Goal: Task Accomplishment & Management: Manage account settings

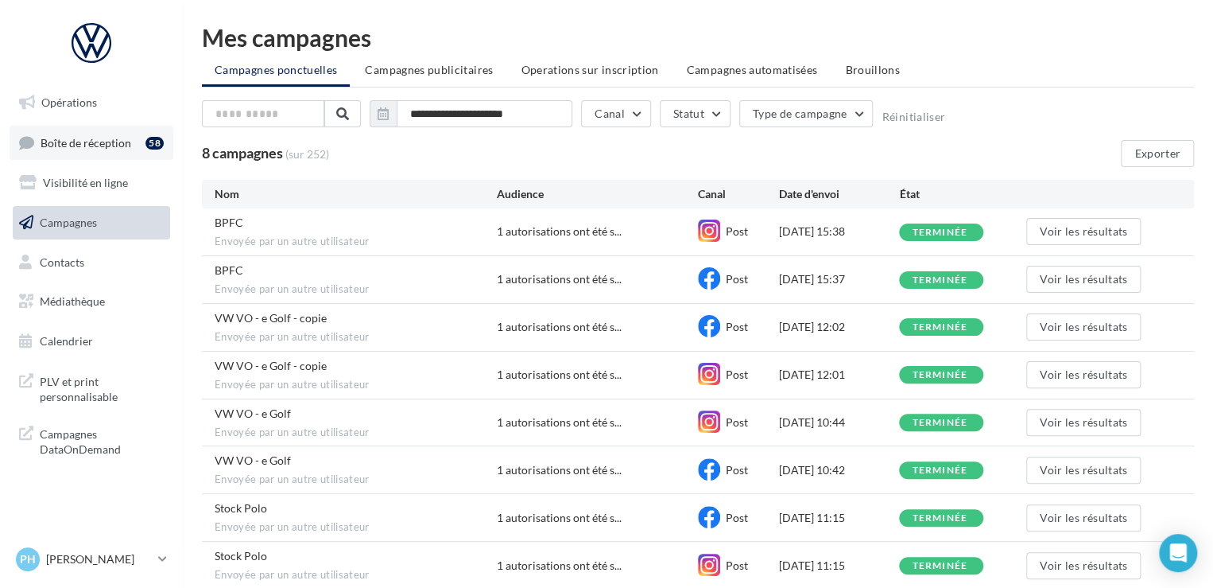
click at [118, 142] on span "Boîte de réception" at bounding box center [86, 142] width 91 height 14
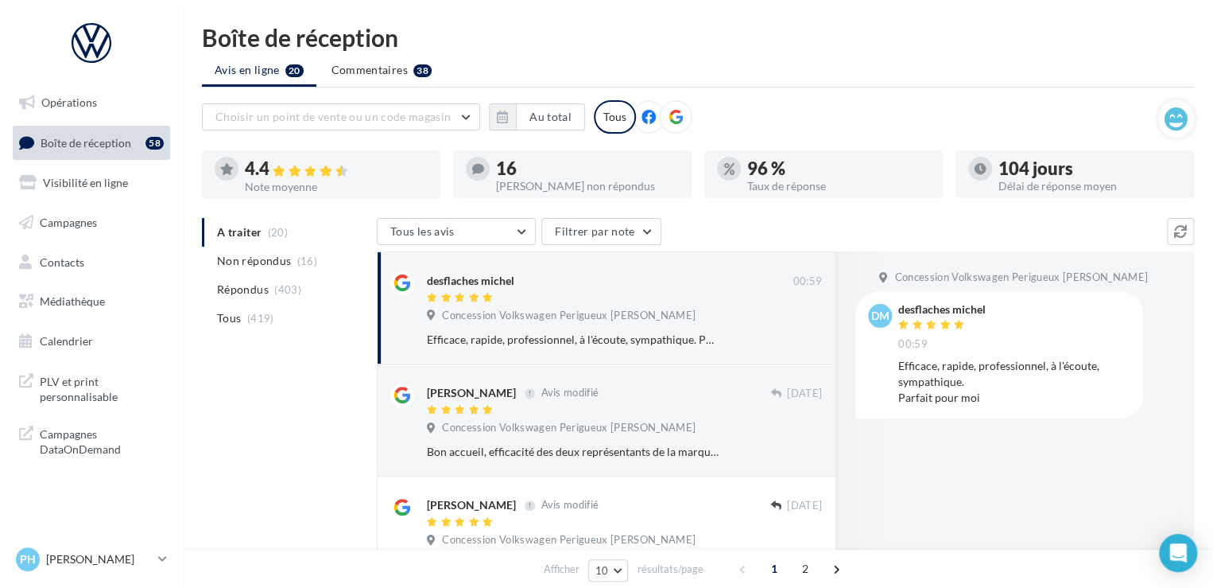
click at [566, 160] on div "16" at bounding box center [587, 168] width 183 height 17
click at [359, 165] on div "4.4" at bounding box center [336, 169] width 183 height 18
click at [95, 226] on span "Campagnes" at bounding box center [68, 222] width 57 height 14
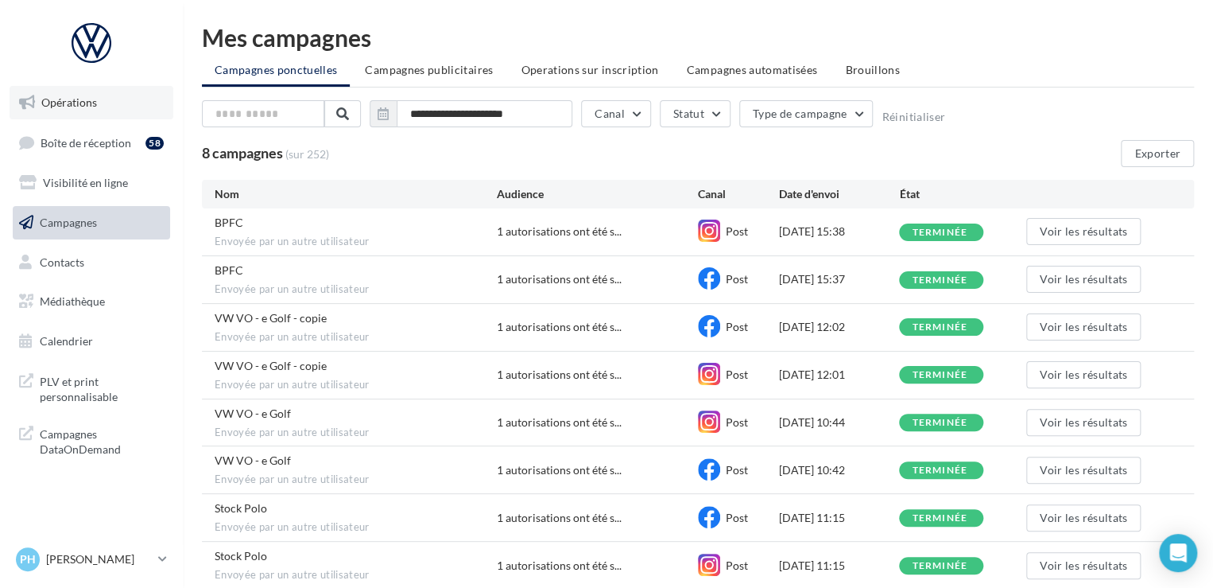
click at [101, 104] on link "Opérations" at bounding box center [92, 102] width 164 height 33
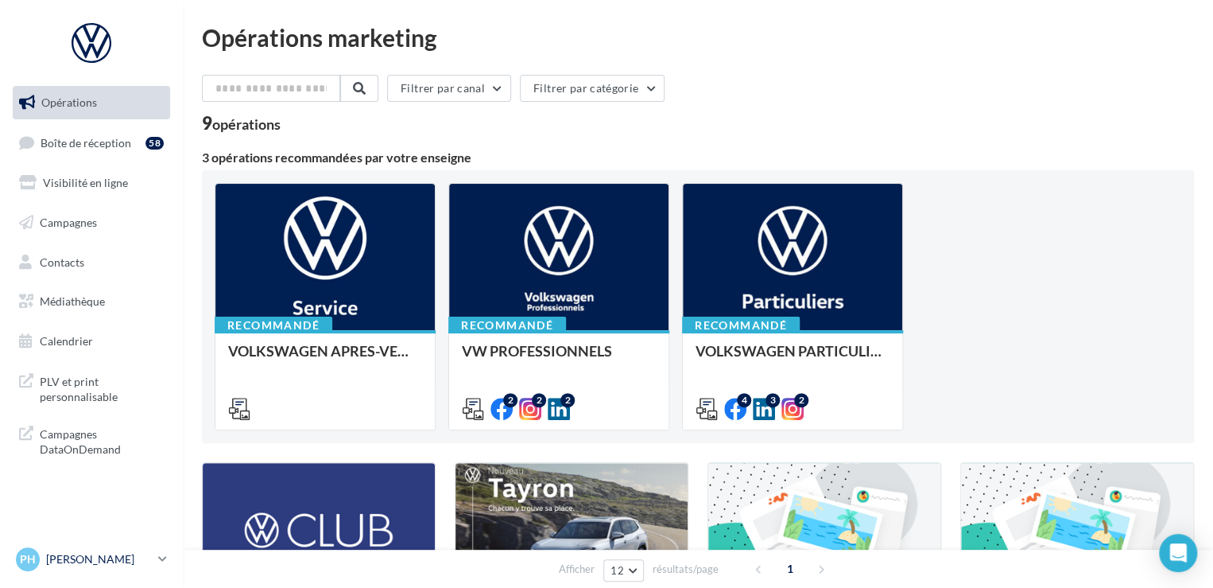
click at [151, 554] on p "[PERSON_NAME]" at bounding box center [99, 559] width 106 height 16
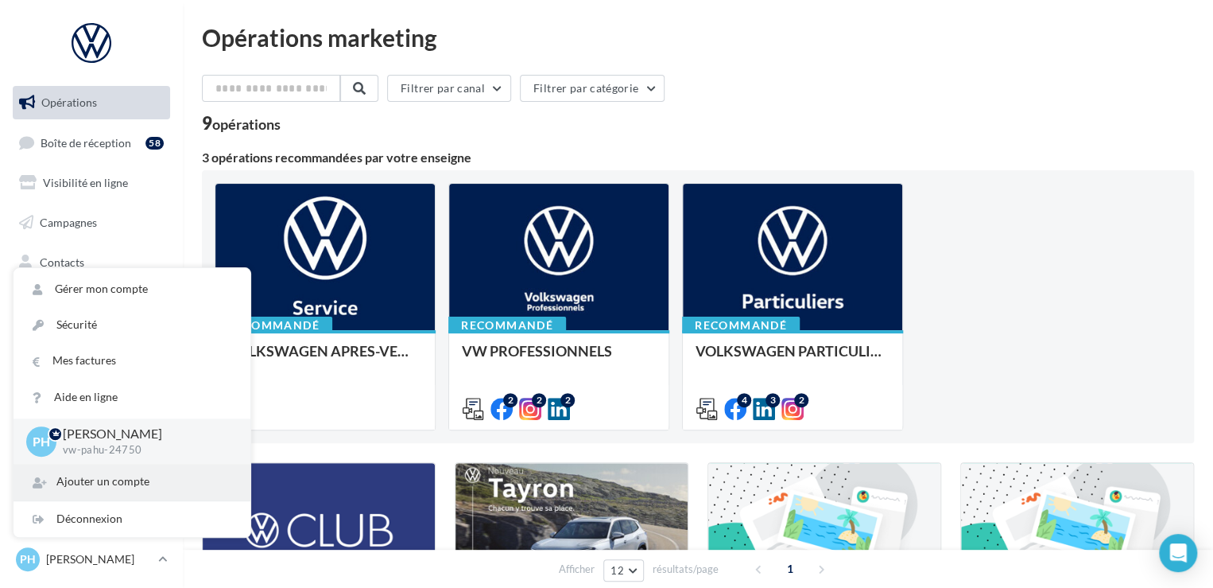
click at [149, 482] on div "Ajouter un compte" at bounding box center [132, 482] width 237 height 36
